Goal: Task Accomplishment & Management: Manage account settings

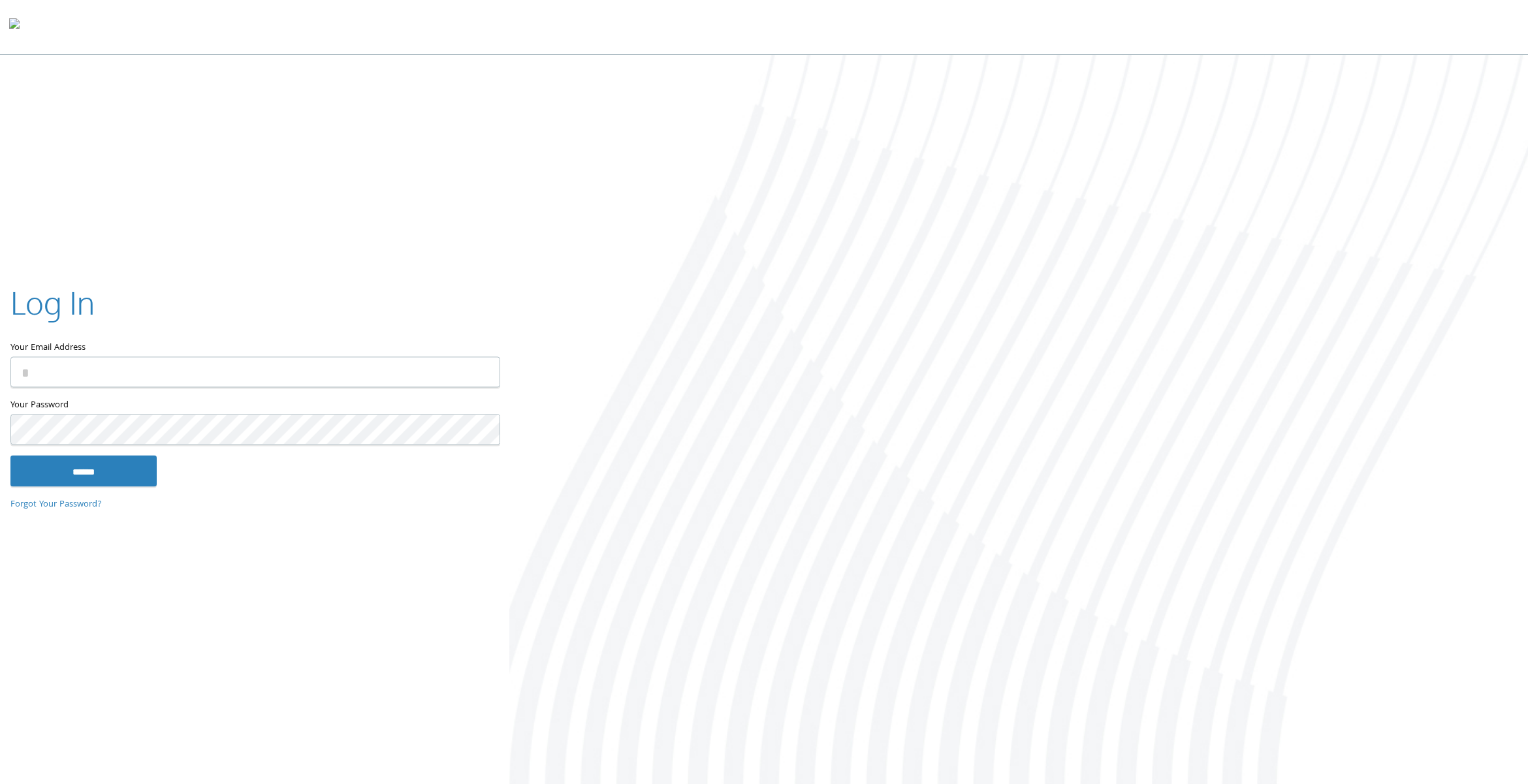
click at [355, 383] on input "Your Email Address" at bounding box center [255, 371] width 490 height 31
type input "**********"
click at [80, 477] on input "******" at bounding box center [84, 470] width 147 height 31
